Goal: Information Seeking & Learning: Learn about a topic

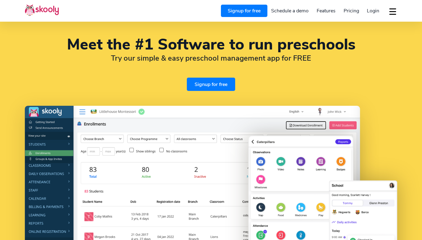
select select "en"
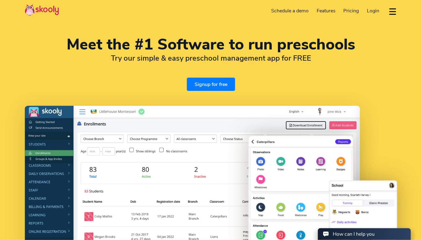
select select "20"
select select "[GEOGRAPHIC_DATA]"
select select "[GEOGRAPHIC_DATA]/[GEOGRAPHIC_DATA]"
click at [346, 11] on span "Pricing" at bounding box center [351, 10] width 15 height 7
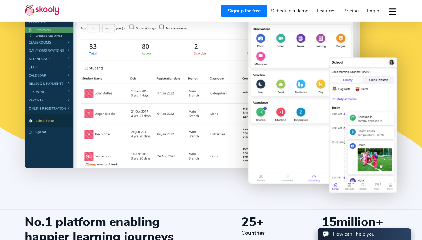
scroll to position [120, 0]
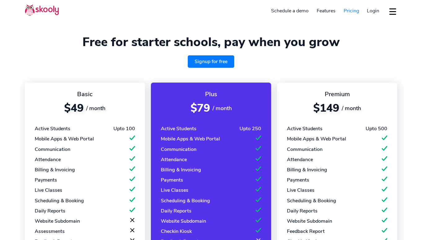
select select "en"
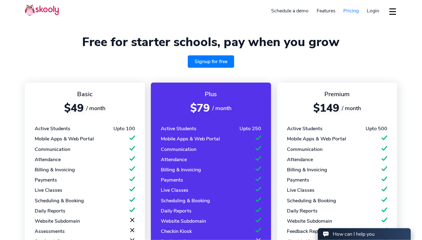
select select "20"
select select "[GEOGRAPHIC_DATA]"
select select "[GEOGRAPHIC_DATA]/[GEOGRAPHIC_DATA]"
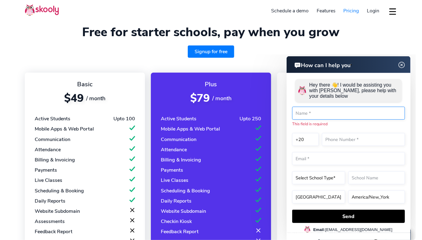
scroll to position [10, 0]
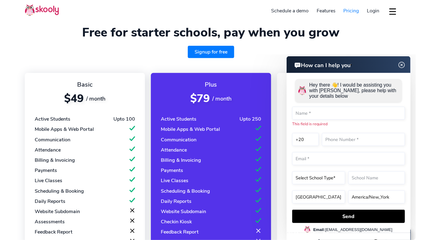
click at [401, 65] on img at bounding box center [402, 65] width 12 height 8
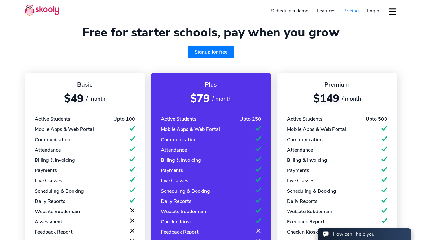
click at [330, 120] on div "Active Students Upto 500" at bounding box center [337, 119] width 100 height 7
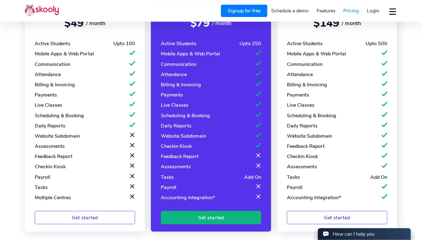
scroll to position [85, 0]
